Goal: Task Accomplishment & Management: Manage account settings

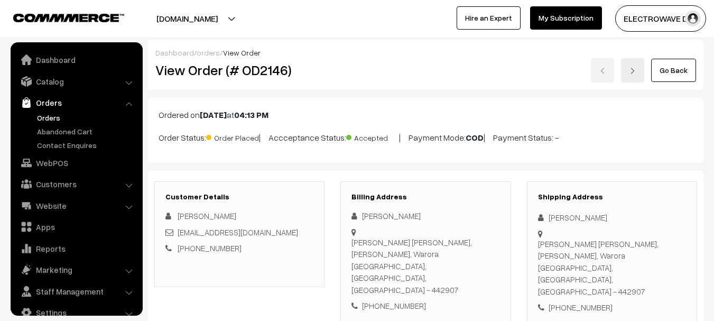
click at [49, 117] on link "Orders" at bounding box center [86, 117] width 105 height 11
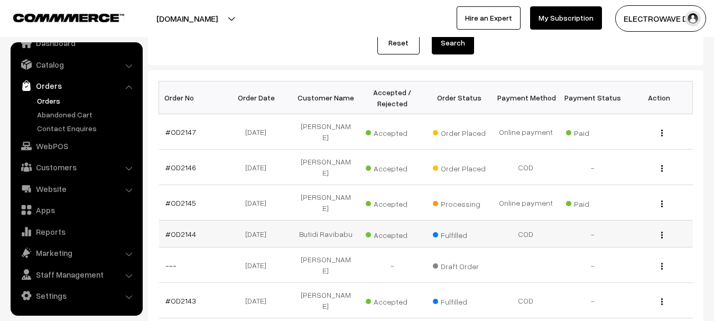
scroll to position [159, 0]
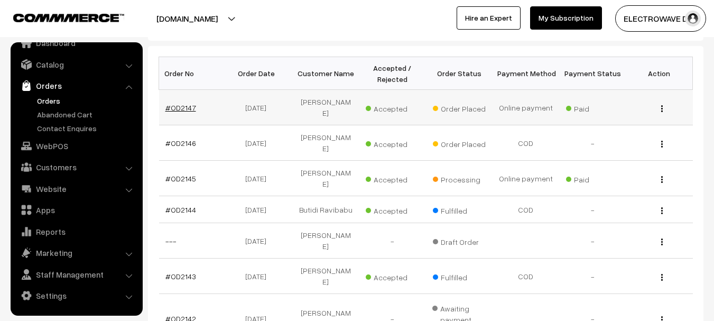
click at [182, 107] on link "#OD2147" at bounding box center [181, 107] width 31 height 9
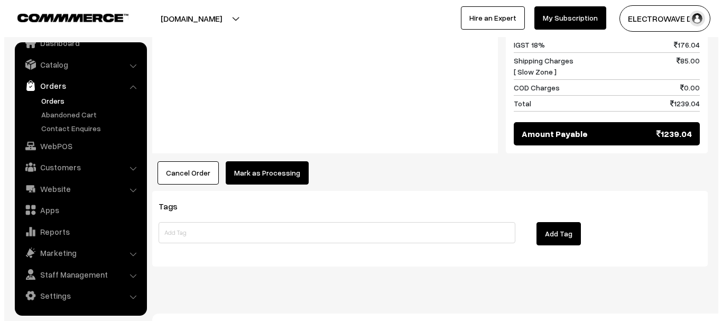
scroll to position [585, 0]
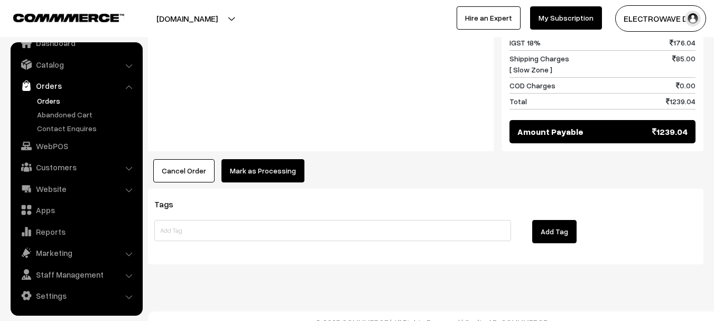
click at [238, 159] on button "Mark as Processing" at bounding box center [263, 170] width 83 height 23
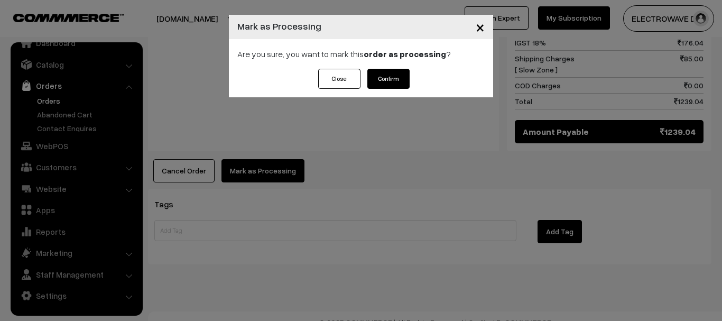
click at [394, 78] on button "Confirm" at bounding box center [389, 79] width 42 height 20
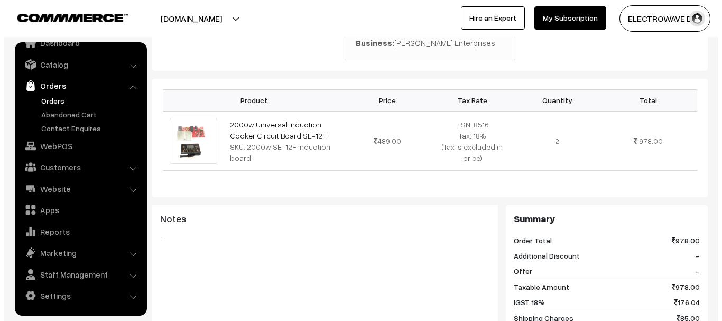
scroll to position [423, 0]
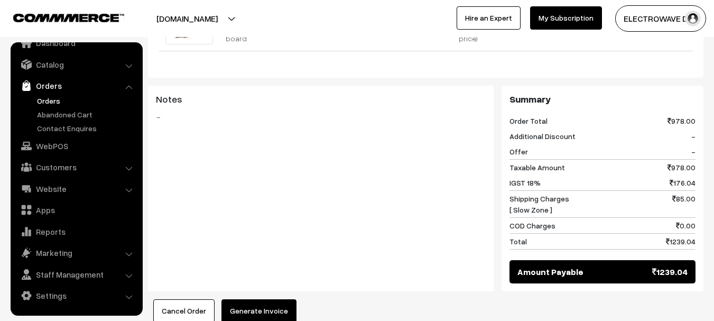
click at [283, 305] on button "Generate Invoice" at bounding box center [259, 310] width 75 height 23
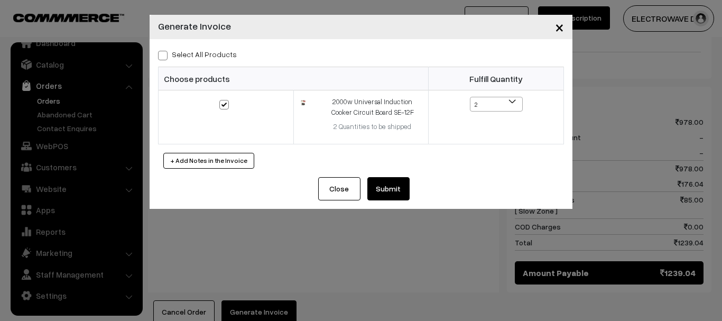
click at [385, 196] on button "Submit" at bounding box center [389, 188] width 42 height 23
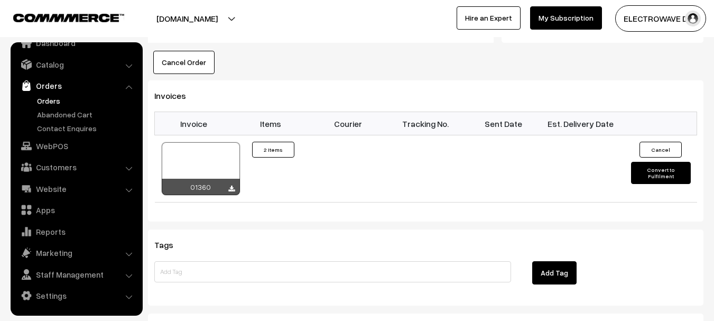
scroll to position [687, 0]
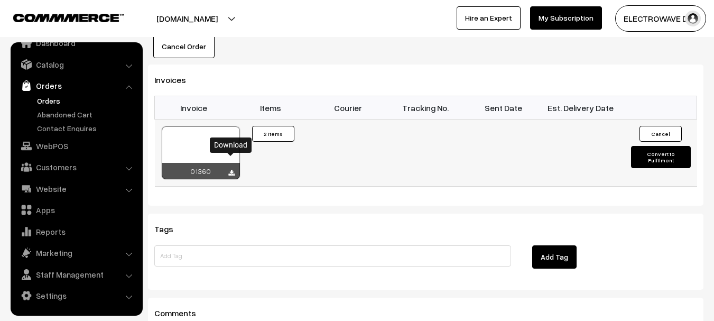
click at [228, 170] on icon at bounding box center [231, 173] width 6 height 7
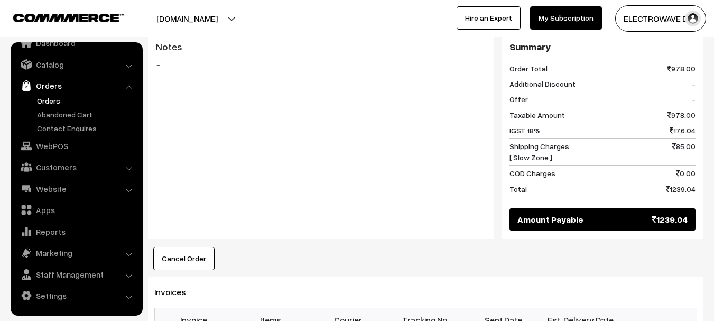
scroll to position [159, 0]
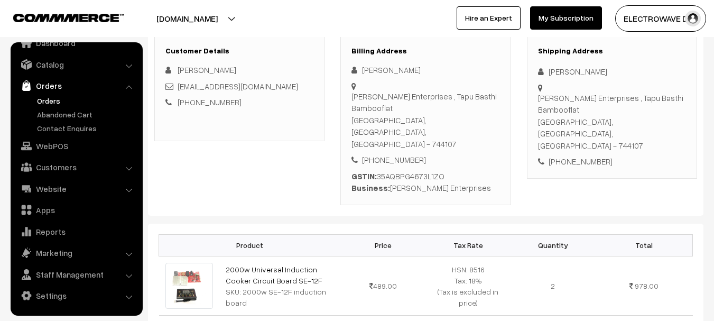
click at [667, 59] on div "Shipping Address GURUNATH DUNNA Gurunath Enterprises , Tapu Basthi Bambooflat S…" at bounding box center [612, 106] width 170 height 143
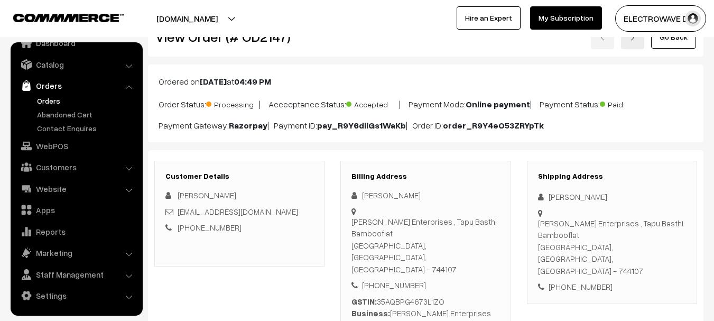
scroll to position [106, 0]
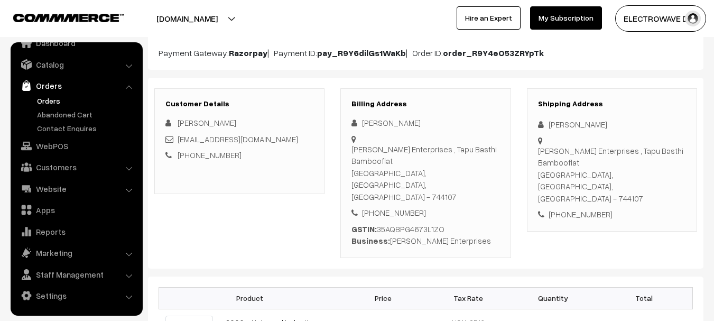
drag, startPoint x: 429, startPoint y: 200, endPoint x: 361, endPoint y: 165, distance: 76.9
click at [361, 165] on div "GURUNATH DUNNA Gurunath Enterprises , Tapu Basthi Bambooflat SOUTH ANDAMANS, An…" at bounding box center [426, 182] width 148 height 130
click at [283, 173] on div "Customer Details GURUNATH DUNNA gurunathenterprises1981@gmail.com +91 9679544109" at bounding box center [239, 141] width 170 height 106
copy div "GURUNATH DUNNA Gurunath Enterprises , Tapu Basthi Bambooflat SOUTH ANDAMANS, An…"
drag, startPoint x: 632, startPoint y: 188, endPoint x: 547, endPoint y: 127, distance: 104.3
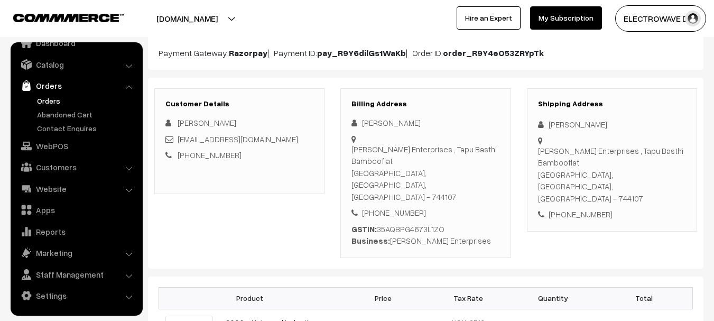
click at [547, 127] on div "Shipping Address GURUNATH DUNNA Gurunath Enterprises , Tapu Basthi Bambooflat S…" at bounding box center [612, 159] width 170 height 143
copy div "+91 9679544109"
drag, startPoint x: 600, startPoint y: 203, endPoint x: 539, endPoint y: 204, distance: 60.3
click at [539, 208] on div "+91 9679544109" at bounding box center [612, 214] width 148 height 12
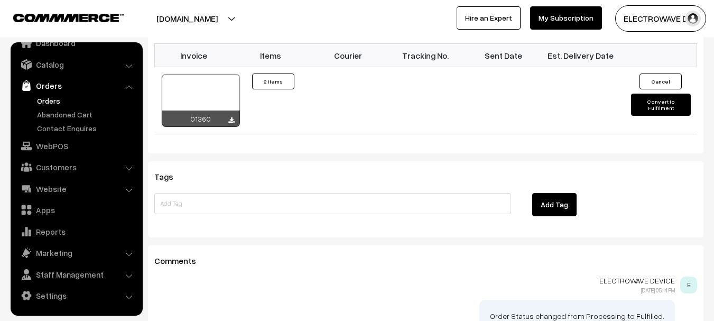
scroll to position [776, 0]
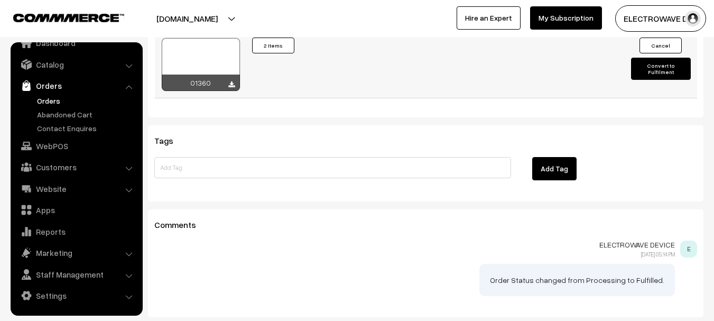
click at [663, 58] on button "Convert to Fulfilment" at bounding box center [661, 69] width 60 height 22
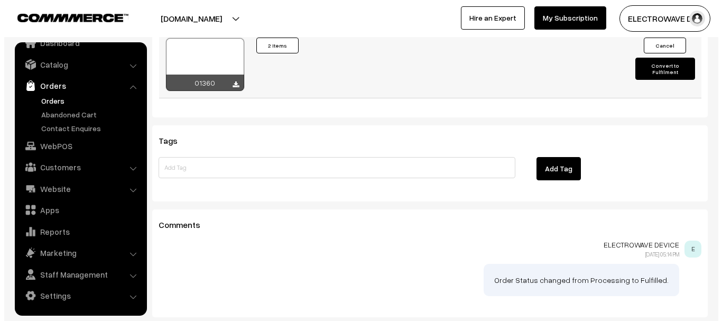
scroll to position [777, 0]
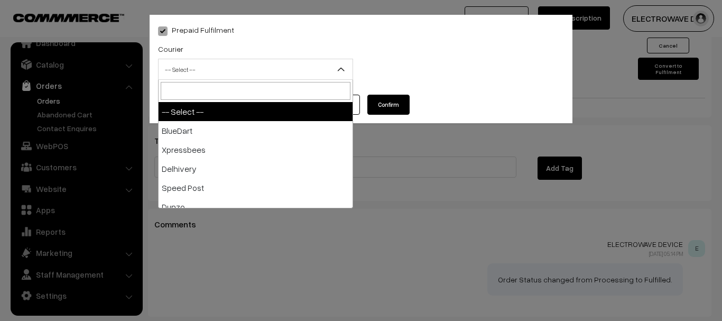
click at [240, 71] on span "-- Select --" at bounding box center [256, 69] width 194 height 19
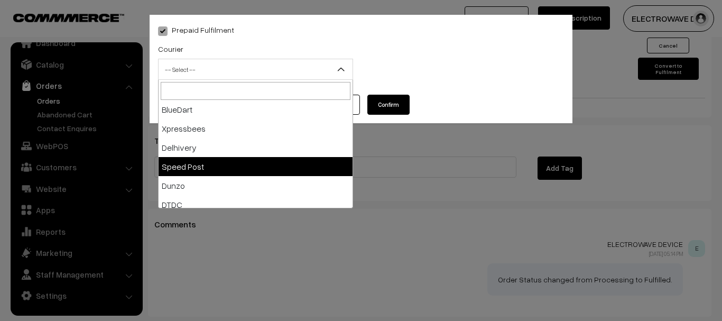
scroll to position [74, 0]
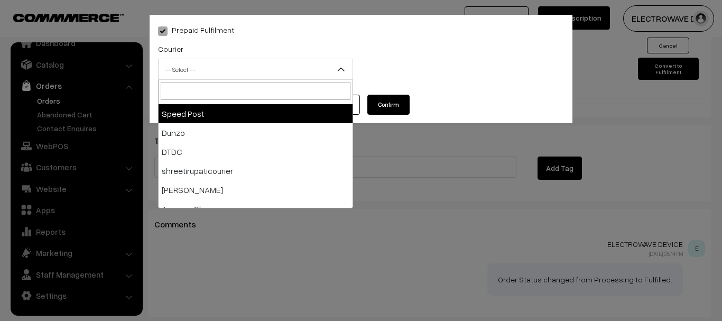
select select "5"
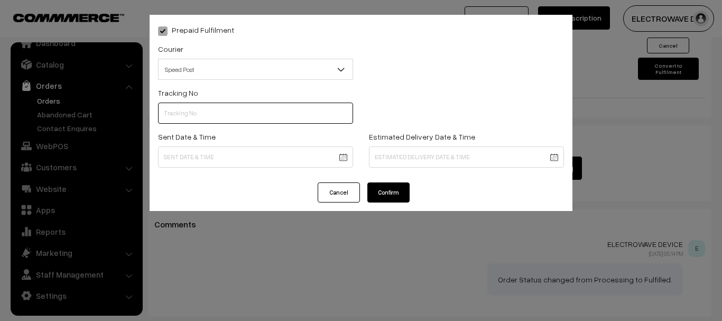
click at [228, 113] on input "text" at bounding box center [255, 113] width 195 height 21
click at [201, 108] on input "text" at bounding box center [255, 113] width 195 height 21
type input "ET156243981IN"
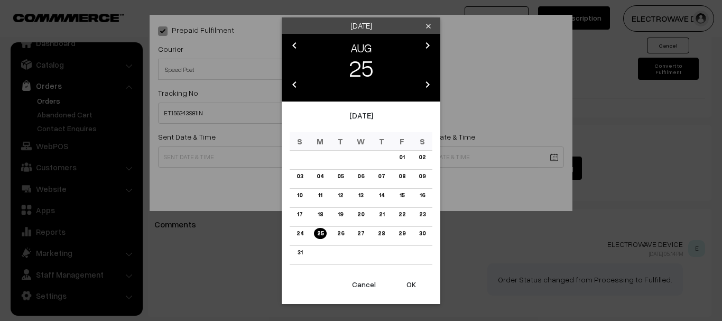
click at [415, 287] on button "OK" at bounding box center [411, 284] width 42 height 23
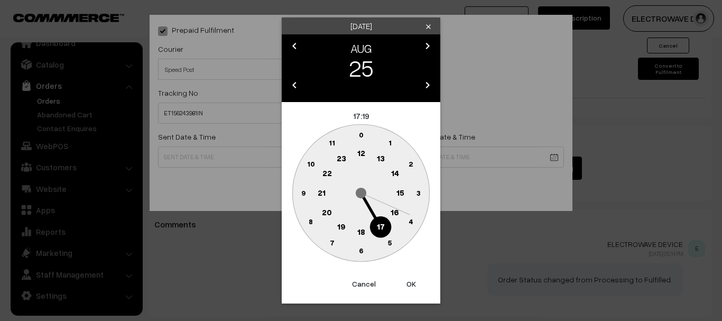
click at [415, 287] on button "OK" at bounding box center [411, 283] width 42 height 23
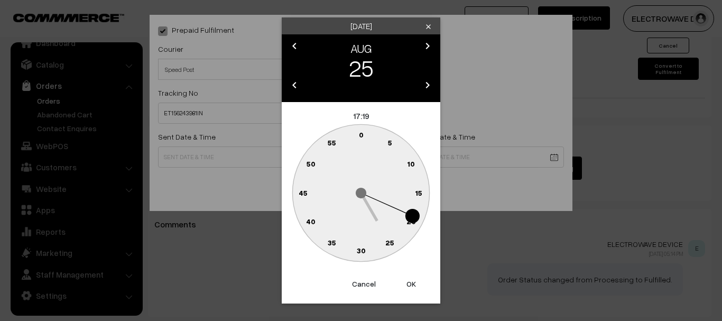
click at [414, 287] on button "OK" at bounding box center [411, 283] width 42 height 23
type input "25-08-2025 17:19"
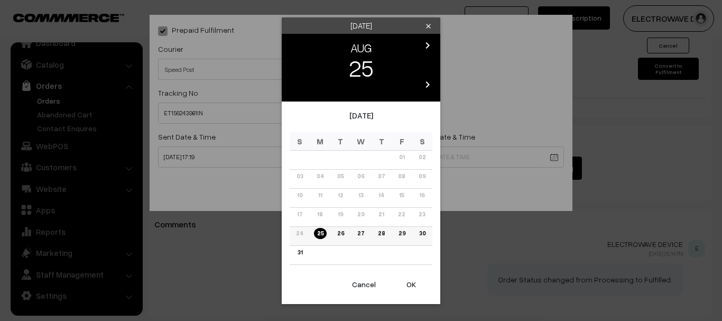
click at [426, 231] on link "30" at bounding box center [422, 233] width 13 height 11
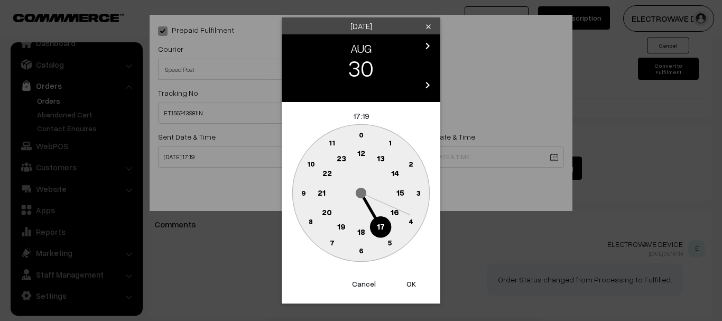
click at [403, 282] on button "OK" at bounding box center [411, 283] width 42 height 23
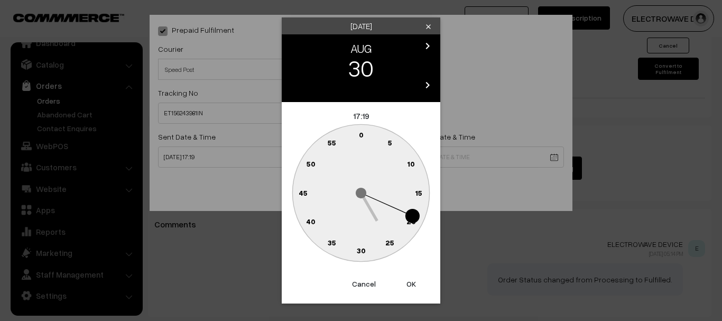
click at [408, 281] on button "OK" at bounding box center [411, 283] width 42 height 23
type input "30-08-2025 17:19"
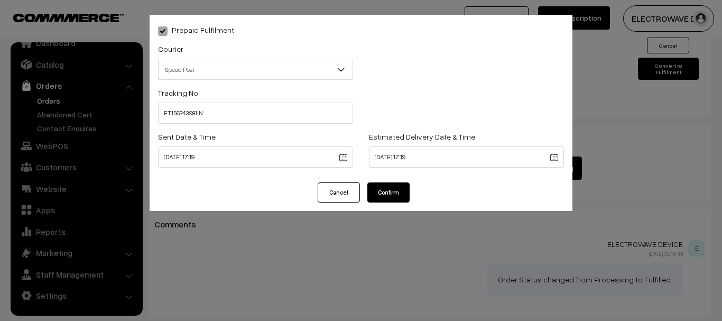
click at [391, 187] on button "Confirm" at bounding box center [389, 192] width 42 height 20
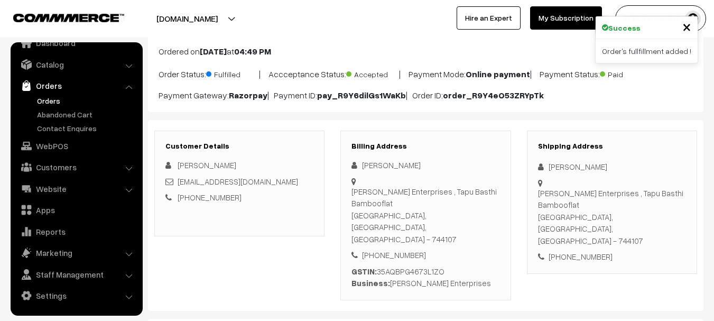
scroll to position [106, 0]
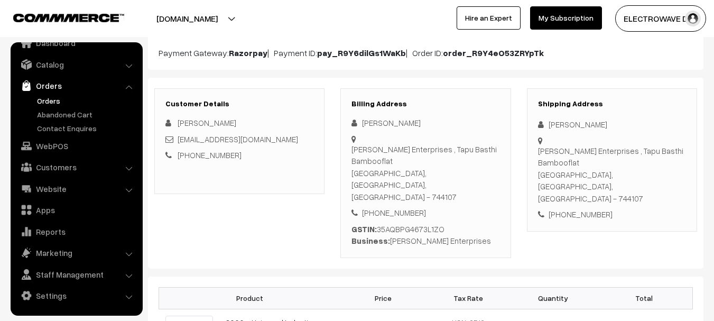
click at [56, 100] on link "Orders" at bounding box center [86, 100] width 105 height 11
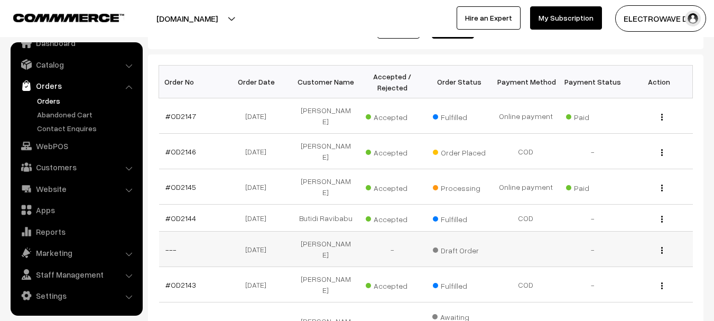
scroll to position [159, 0]
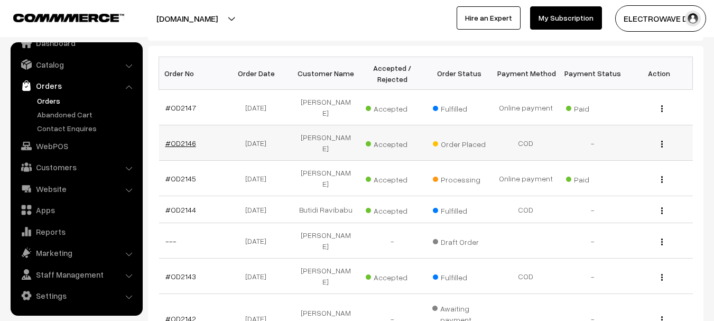
click at [179, 139] on link "#OD2146" at bounding box center [181, 143] width 31 height 9
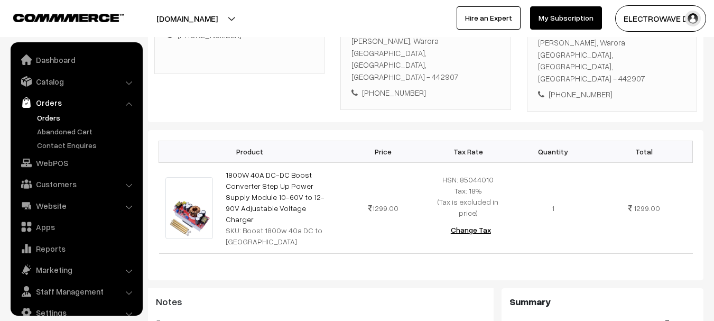
scroll to position [212, 0]
click at [57, 119] on link "Orders" at bounding box center [86, 117] width 105 height 11
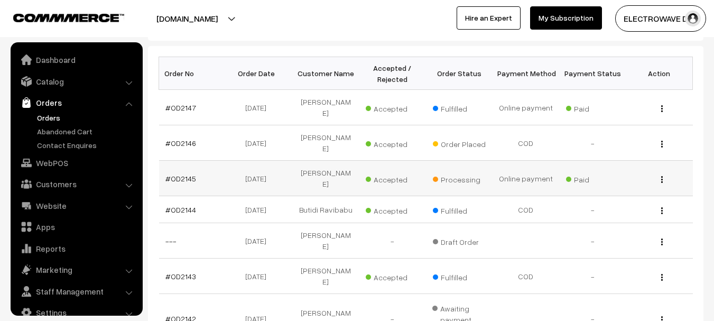
scroll to position [17, 0]
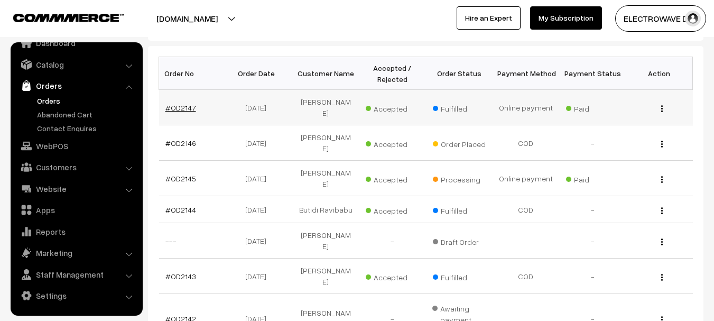
click at [180, 106] on link "#OD2147" at bounding box center [181, 107] width 31 height 9
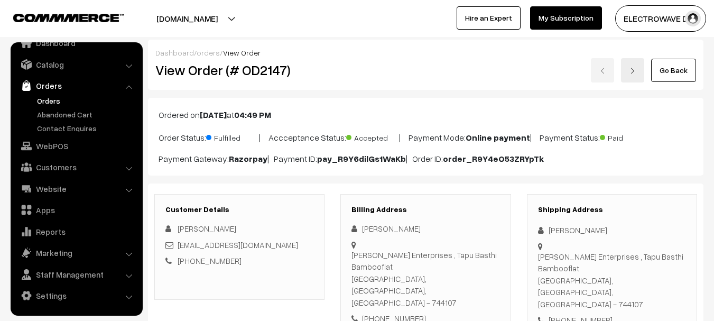
click at [54, 101] on link "Orders" at bounding box center [86, 100] width 105 height 11
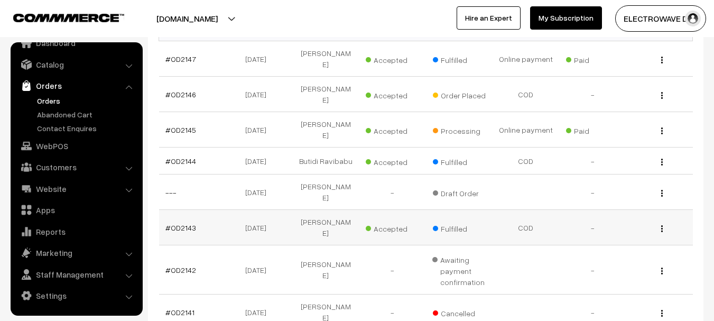
scroll to position [212, 0]
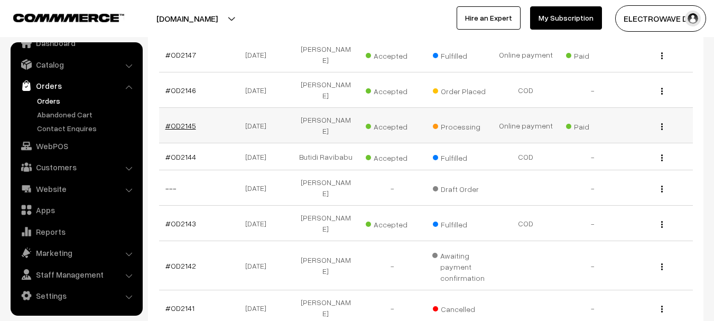
click at [179, 121] on link "#OD2145" at bounding box center [181, 125] width 31 height 9
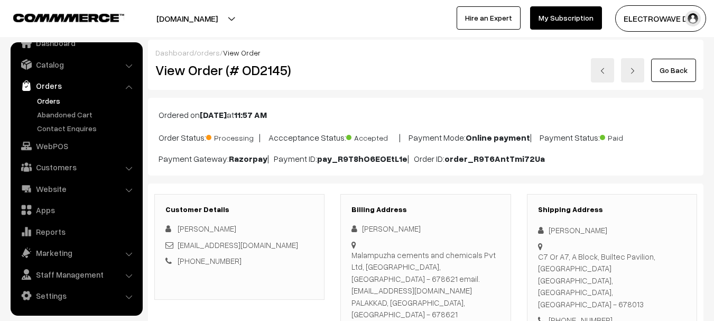
click at [53, 82] on link "Orders" at bounding box center [76, 85] width 126 height 19
click at [47, 107] on ul "Orders" at bounding box center [76, 114] width 127 height 39
click at [50, 97] on link "Orders" at bounding box center [86, 100] width 105 height 11
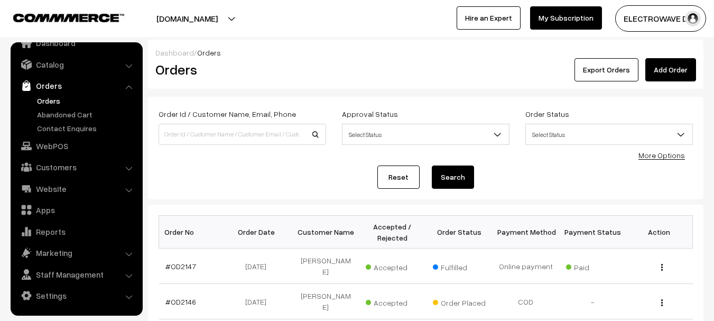
scroll to position [159, 0]
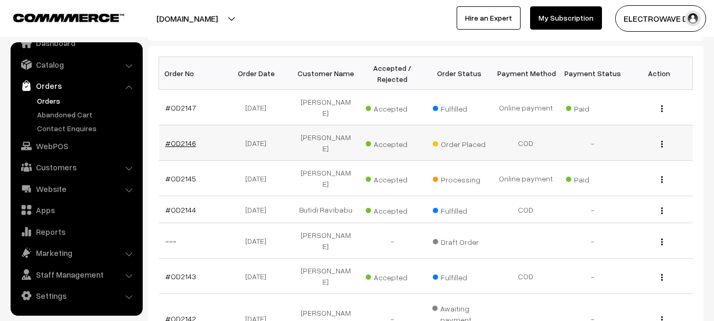
click at [189, 139] on link "#OD2146" at bounding box center [181, 143] width 31 height 9
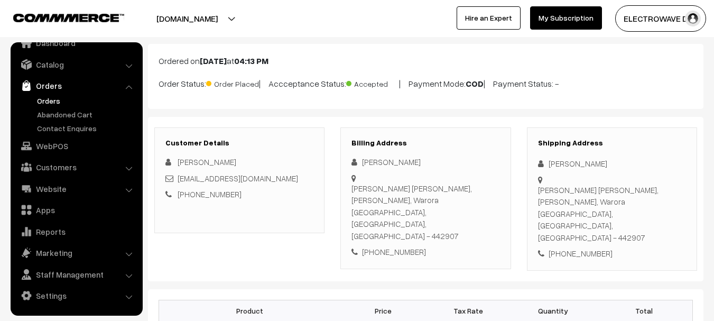
scroll to position [53, 0]
click at [54, 100] on link "Orders" at bounding box center [86, 100] width 105 height 11
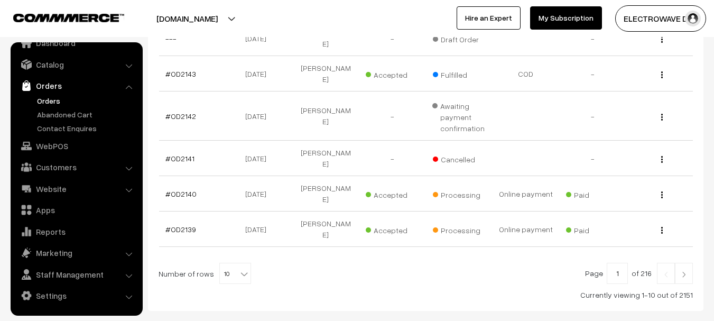
scroll to position [370, 0]
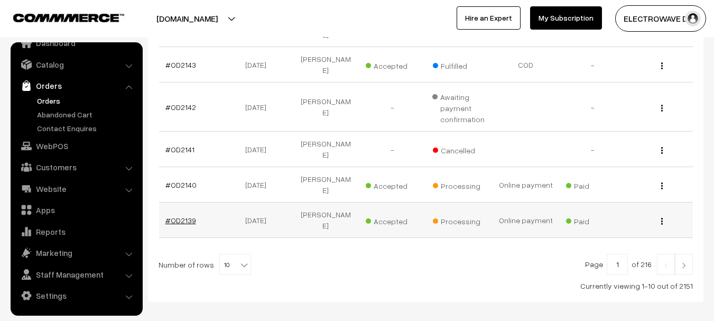
click at [190, 216] on link "#OD2139" at bounding box center [181, 220] width 31 height 9
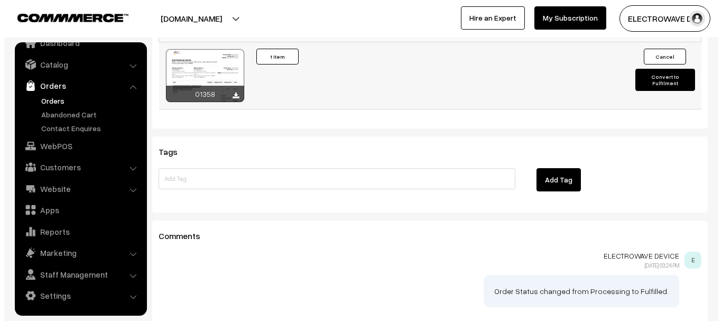
scroll to position [652, 0]
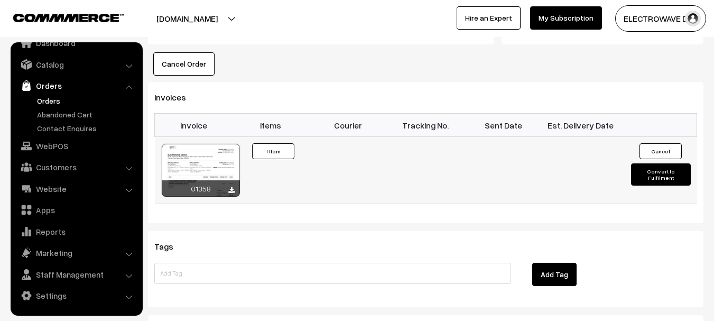
click at [659, 164] on button "Convert to Fulfilment" at bounding box center [661, 174] width 60 height 22
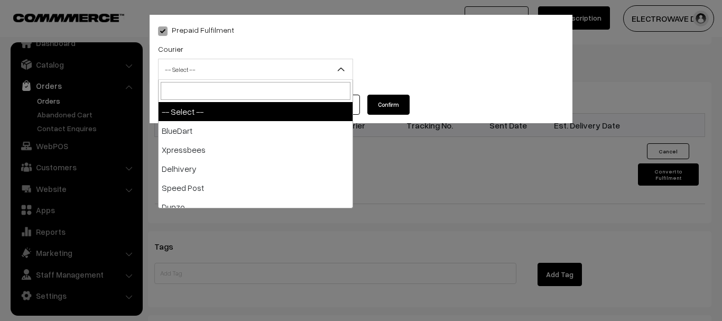
click at [251, 71] on span "-- Select --" at bounding box center [256, 69] width 194 height 19
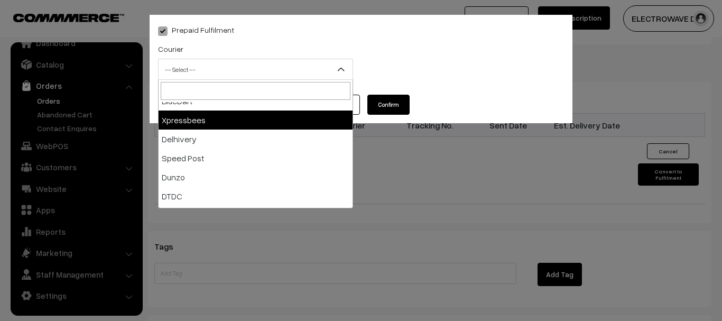
scroll to position [53, 0]
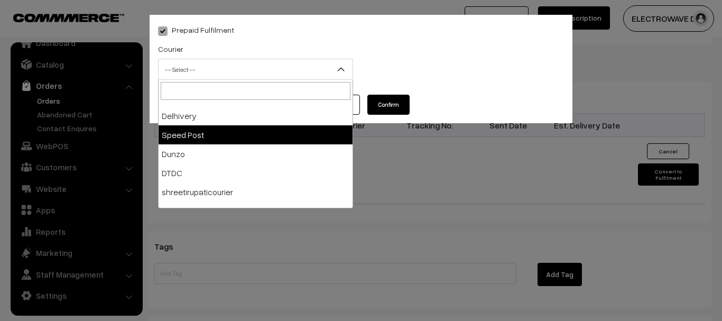
select select "5"
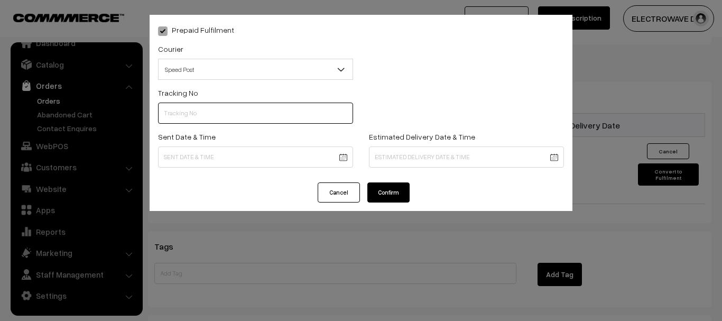
click at [265, 123] on input "text" at bounding box center [255, 113] width 195 height 21
type input "7"
type input "ET156243978IN"
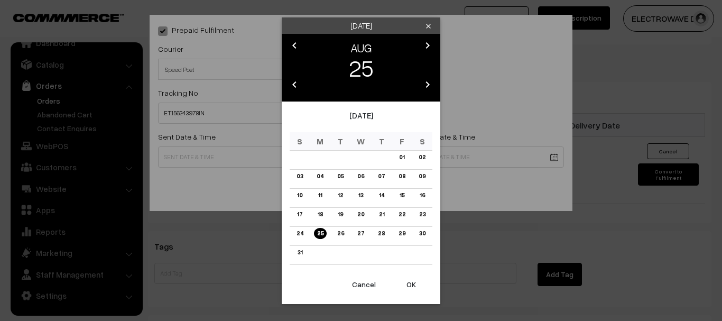
click at [411, 282] on button "OK" at bounding box center [411, 284] width 42 height 23
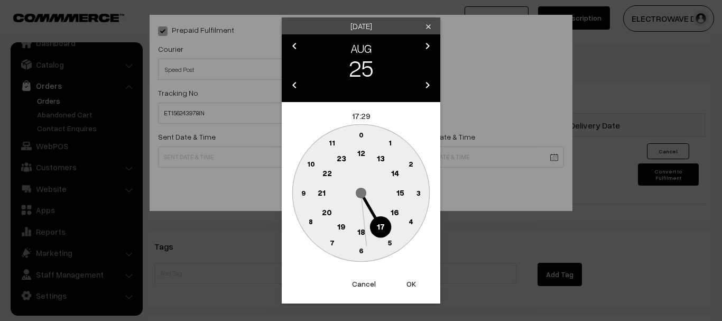
click at [411, 282] on button "OK" at bounding box center [411, 283] width 42 height 23
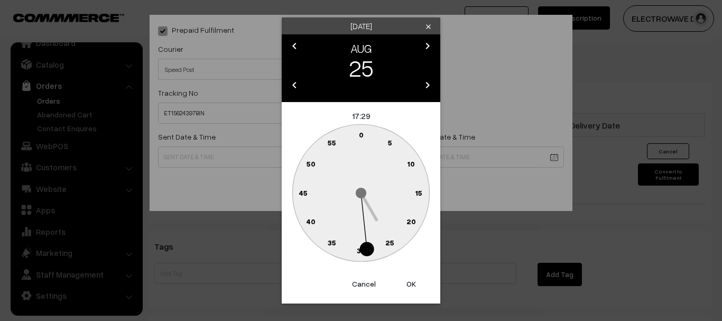
click at [411, 282] on button "OK" at bounding box center [411, 283] width 42 height 23
type input "25-08-2025 17:29"
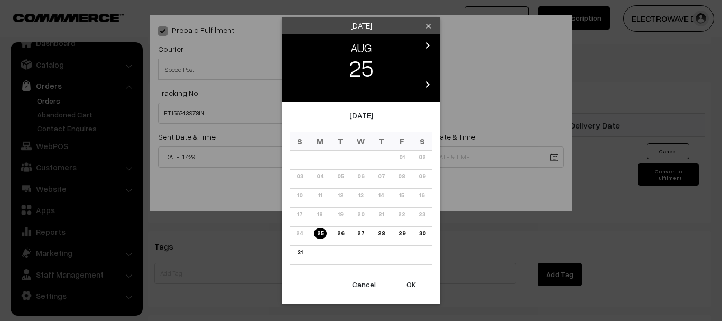
click at [420, 234] on link "30" at bounding box center [422, 233] width 13 height 11
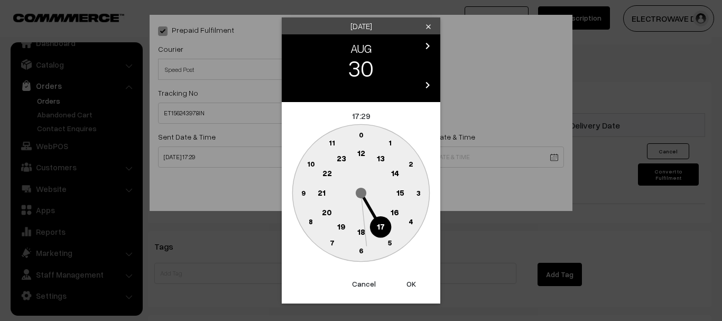
click at [408, 279] on button "OK" at bounding box center [411, 283] width 42 height 23
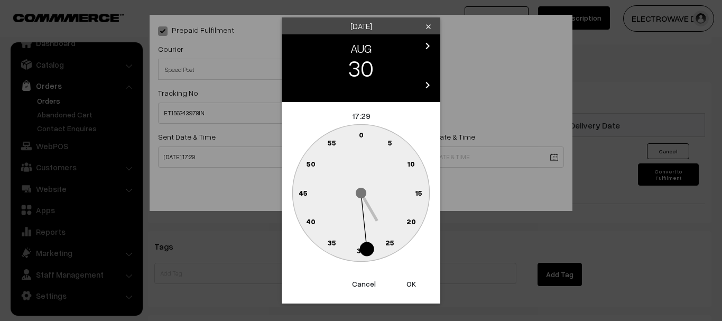
click at [412, 285] on button "OK" at bounding box center [411, 283] width 42 height 23
type input "30-08-2025 17:29"
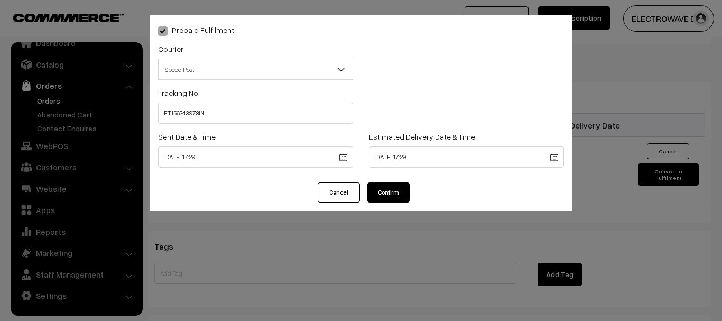
click at [401, 191] on button "Confirm" at bounding box center [389, 192] width 42 height 20
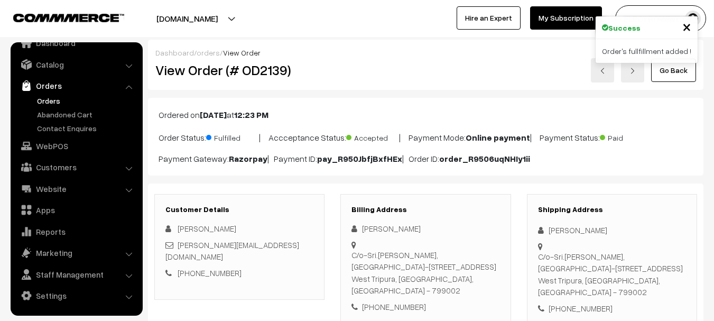
click at [45, 98] on link "Orders" at bounding box center [86, 100] width 105 height 11
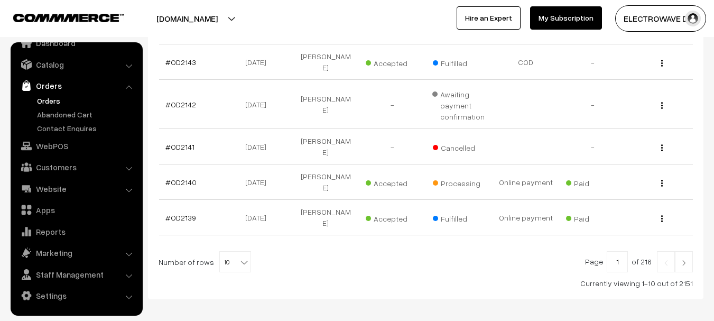
scroll to position [386, 0]
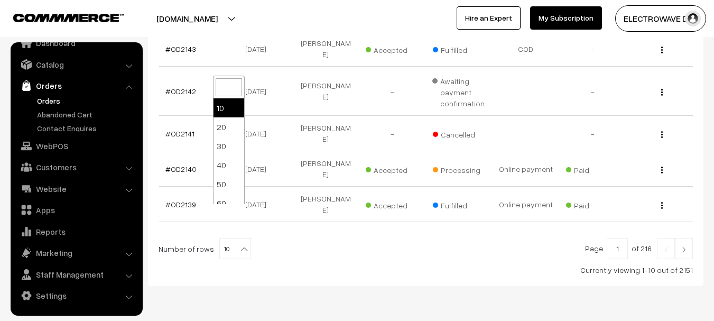
click at [239, 244] on b at bounding box center [244, 249] width 11 height 11
select select "20"
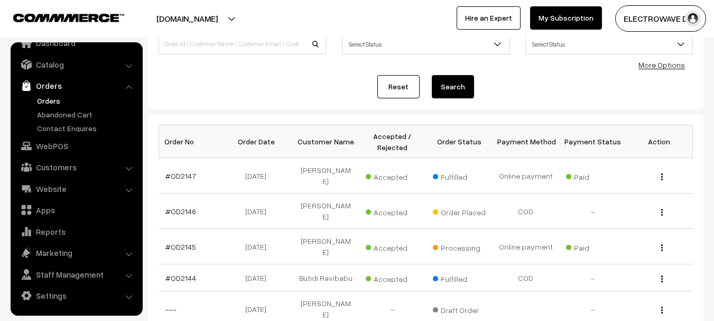
scroll to position [106, 0]
